Goal: Transaction & Acquisition: Purchase product/service

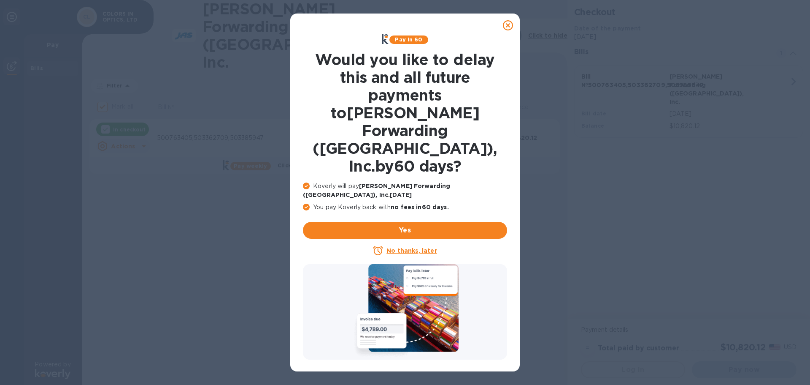
click at [507, 25] on icon at bounding box center [508, 25] width 10 height 10
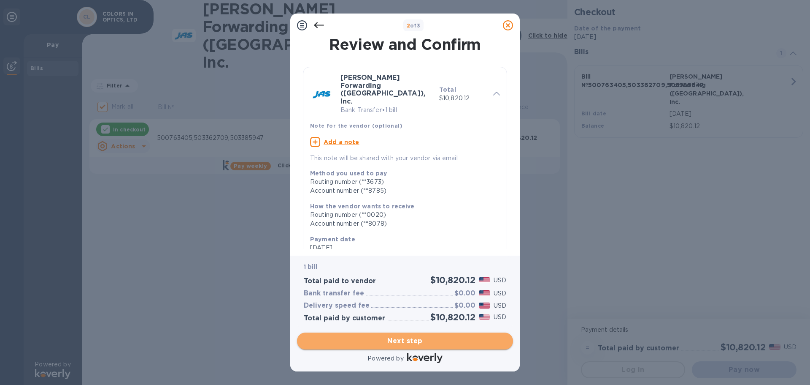
click at [399, 341] on span "Next step" at bounding box center [405, 341] width 203 height 10
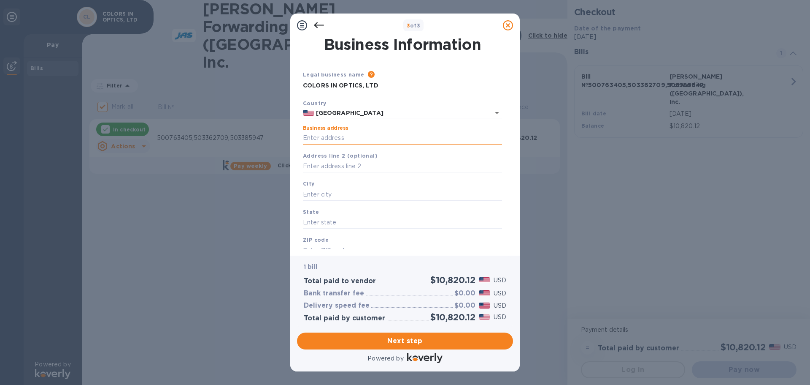
click at [347, 132] on input "Business address" at bounding box center [402, 138] width 199 height 13
type input "[STREET_ADDRESS]"
type input "[US_STATE]"
type input "NY"
type input "10001"
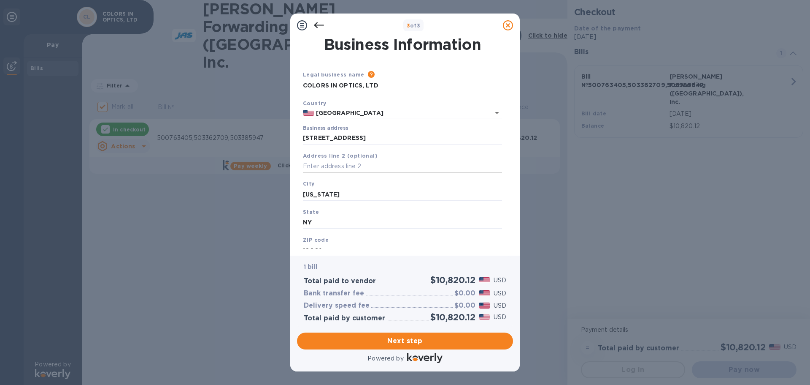
click at [347, 162] on input "text" at bounding box center [402, 166] width 199 height 13
type input "SUITE 804"
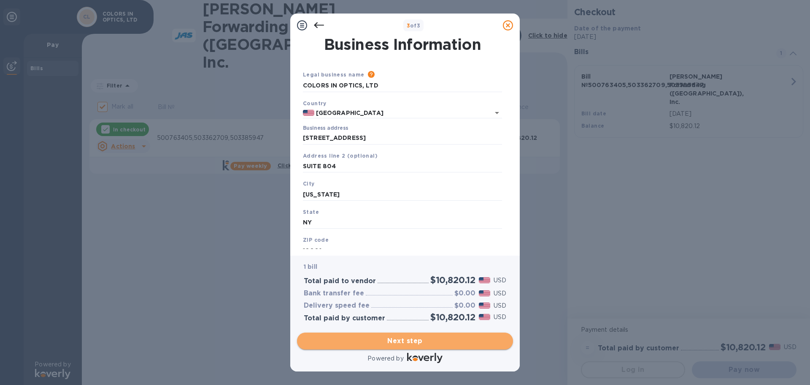
click at [416, 342] on span "Next step" at bounding box center [405, 341] width 203 height 10
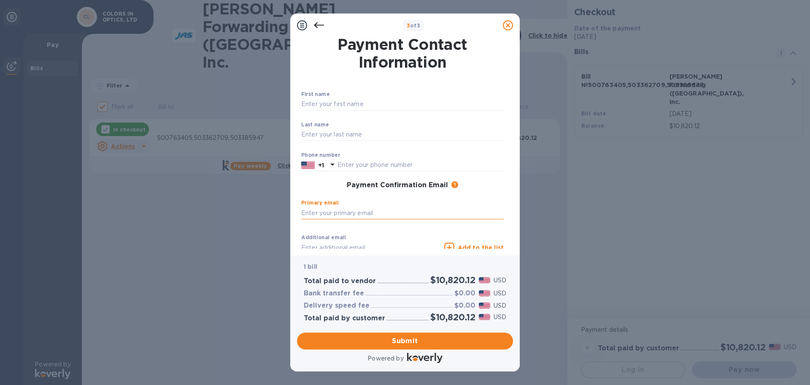
click at [380, 212] on input "text" at bounding box center [402, 212] width 203 height 13
type input "[EMAIL_ADDRESS][DOMAIN_NAME]"
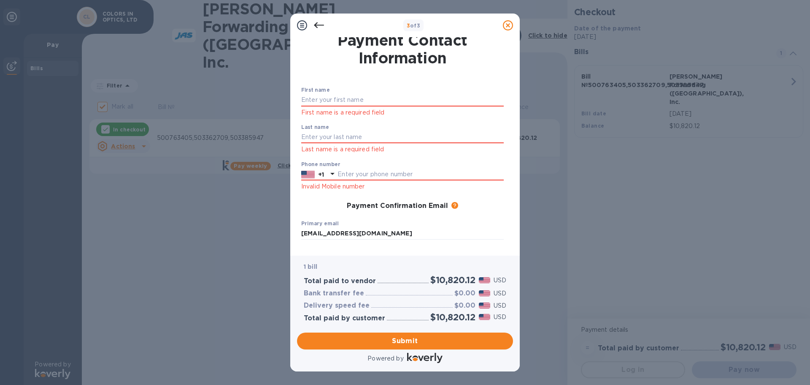
scroll to position [3, 0]
click at [360, 99] on input "text" at bounding box center [402, 101] width 203 height 13
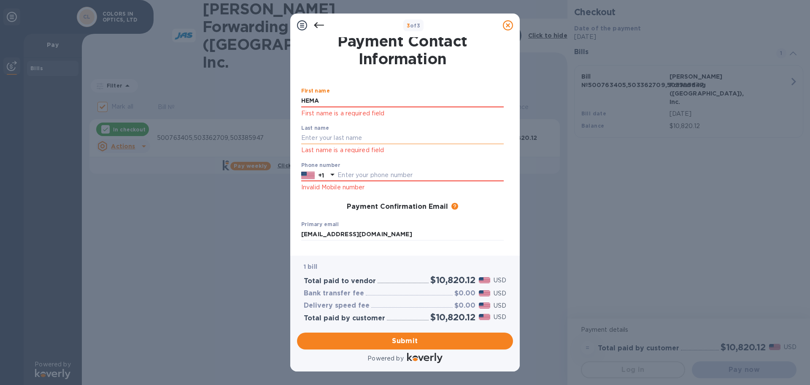
type input "HEMA"
click at [335, 136] on input "text" at bounding box center [402, 138] width 203 height 13
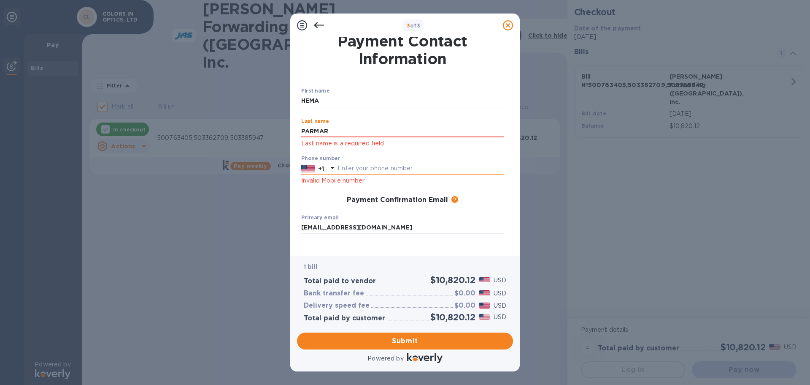
type input "PARMAR"
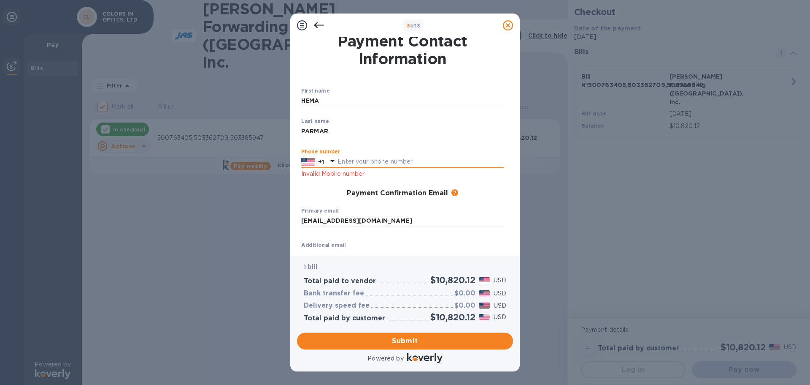
click at [355, 164] on input "text" at bounding box center [421, 161] width 166 height 13
type input "2124651200"
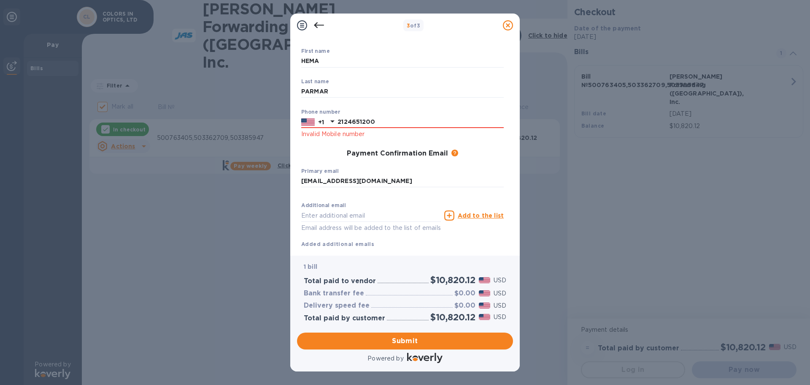
scroll to position [51, 0]
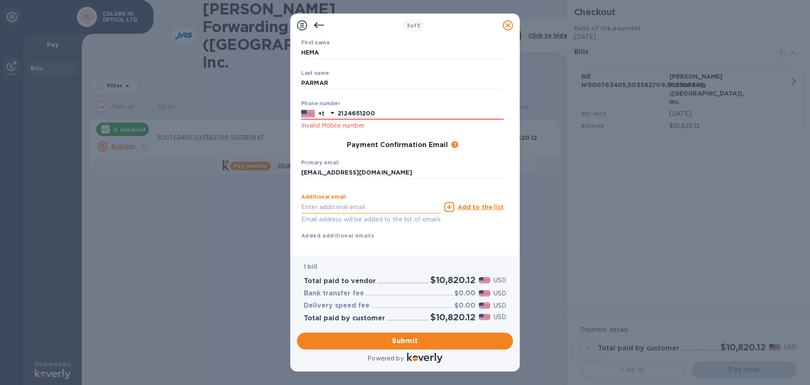
click at [343, 206] on input "text" at bounding box center [371, 206] width 140 height 13
type input "H"
type input "[EMAIL_ADDRESS][DOMAIN_NAME]"
drag, startPoint x: 514, startPoint y: 219, endPoint x: 511, endPoint y: 245, distance: 25.5
click at [511, 245] on div "Payment Contact Information First name [PERSON_NAME] ​ Last name [PERSON_NAME] …" at bounding box center [405, 146] width 230 height 218
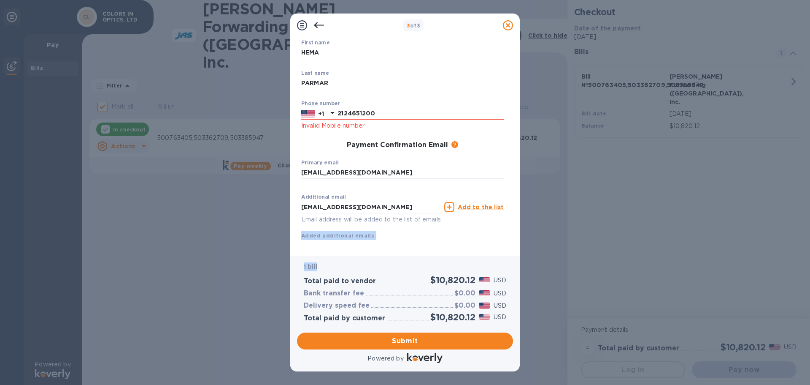
drag, startPoint x: 513, startPoint y: 230, endPoint x: 513, endPoint y: 258, distance: 28.3
click at [513, 258] on div "3 of 3 Payment Contact Information First name [PERSON_NAME] ​ Last name [PERSON…" at bounding box center [405, 193] width 230 height 358
click at [401, 338] on span "Submit" at bounding box center [405, 341] width 203 height 10
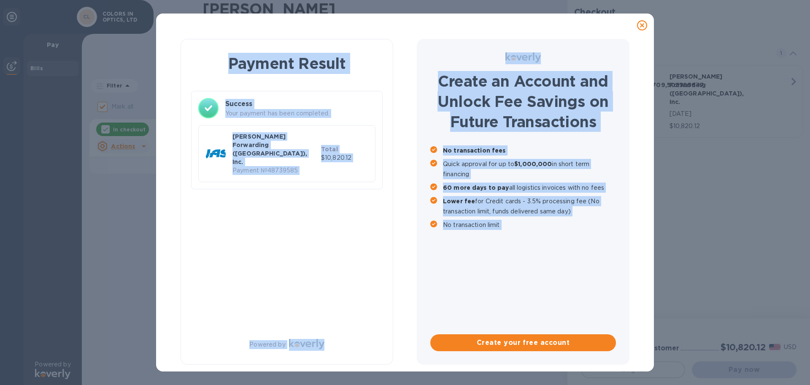
checkbox input "false"
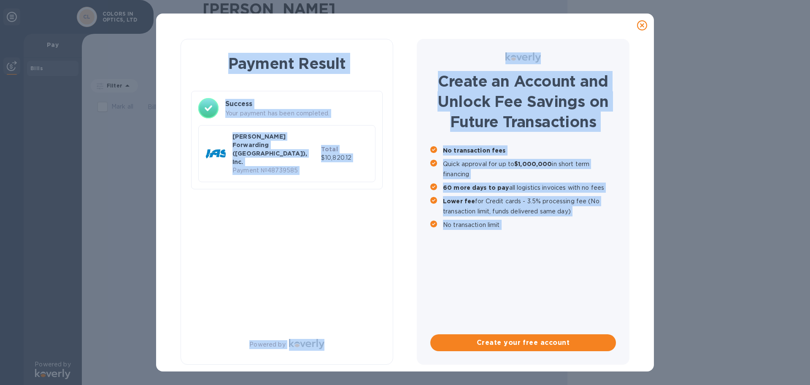
click at [634, 263] on div "Payment Result Success Your payment has been completed. [PERSON_NAME] Forwardin…" at bounding box center [405, 201] width 476 height 329
click at [311, 279] on div "Payment Result Success Your payment has been completed. [PERSON_NAME] Forwardin…" at bounding box center [287, 201] width 213 height 325
